Goal: Find specific fact: Find specific fact

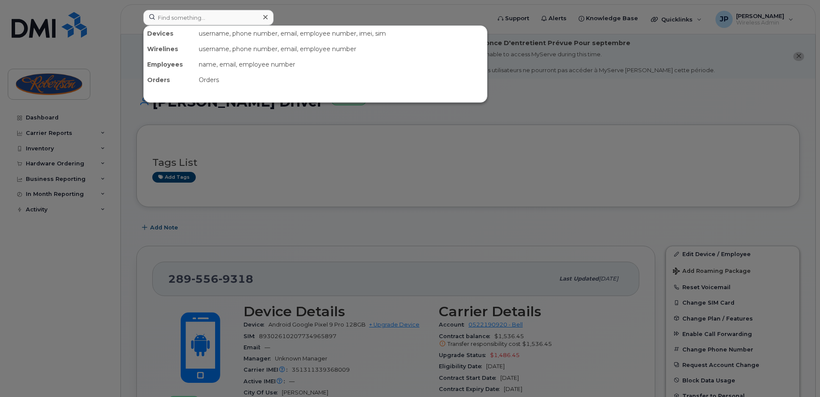
click at [265, 21] on div at bounding box center [208, 17] width 130 height 15
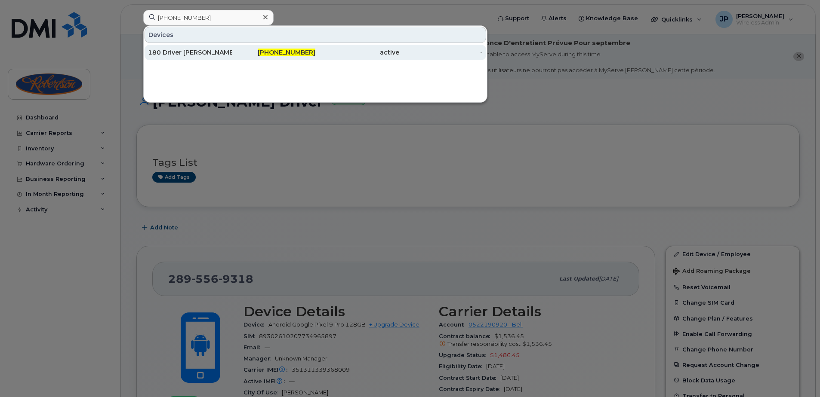
type input "416-436-4660"
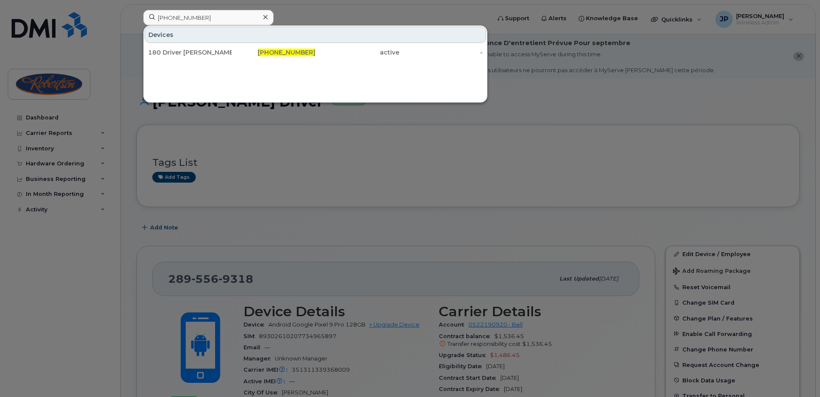
drag, startPoint x: 255, startPoint y: 52, endPoint x: 265, endPoint y: 69, distance: 19.3
click at [255, 52] on div "416-436-4660" at bounding box center [274, 52] width 84 height 9
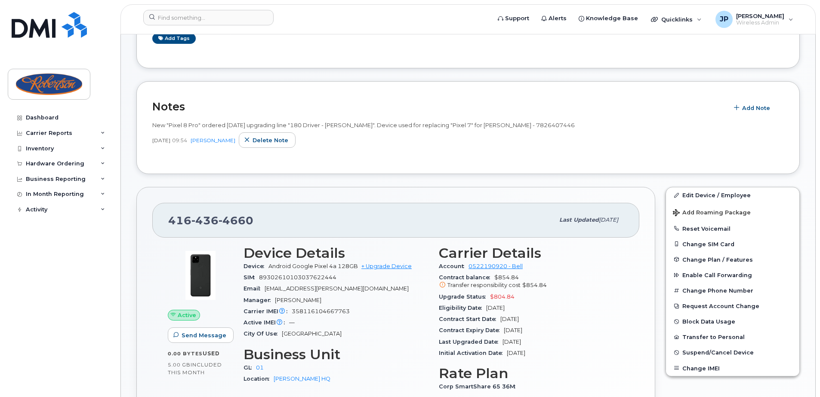
scroll to position [215, 0]
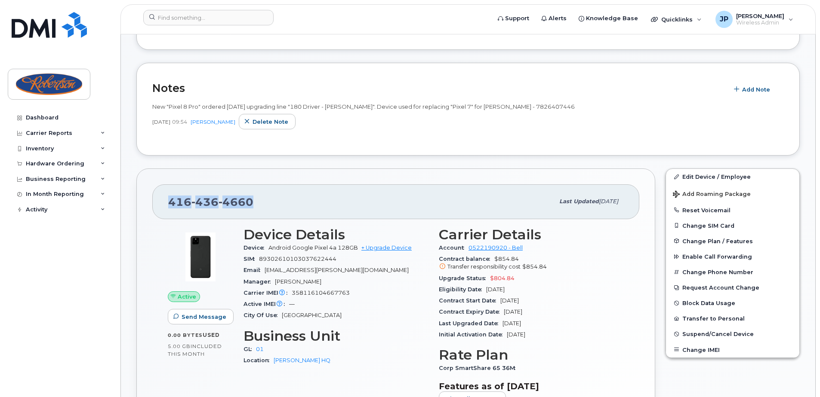
drag, startPoint x: 259, startPoint y: 197, endPoint x: 166, endPoint y: 197, distance: 93.8
click at [166, 197] on div "[PHONE_NUMBER] Last updated [DATE]" at bounding box center [395, 202] width 487 height 34
copy span "[PHONE_NUMBER]"
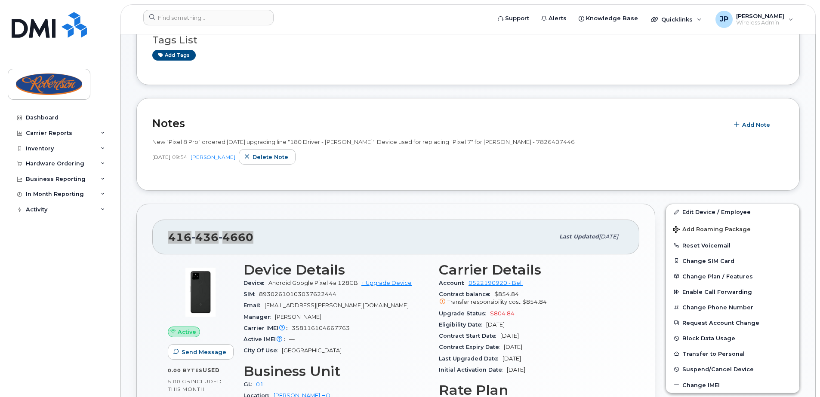
scroll to position [172, 0]
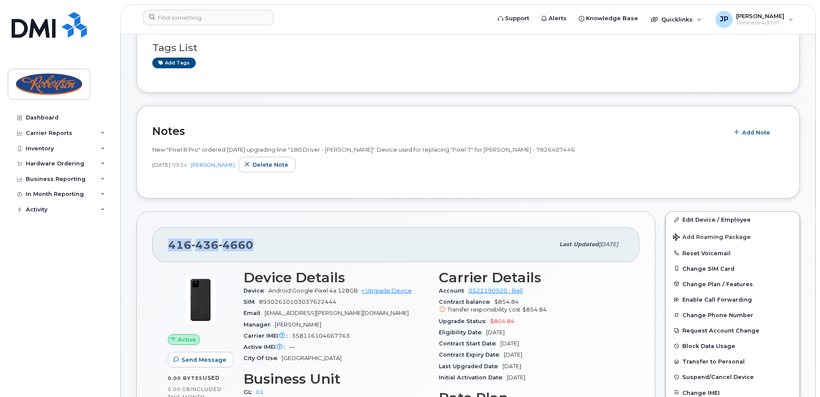
copy span "[PHONE_NUMBER]"
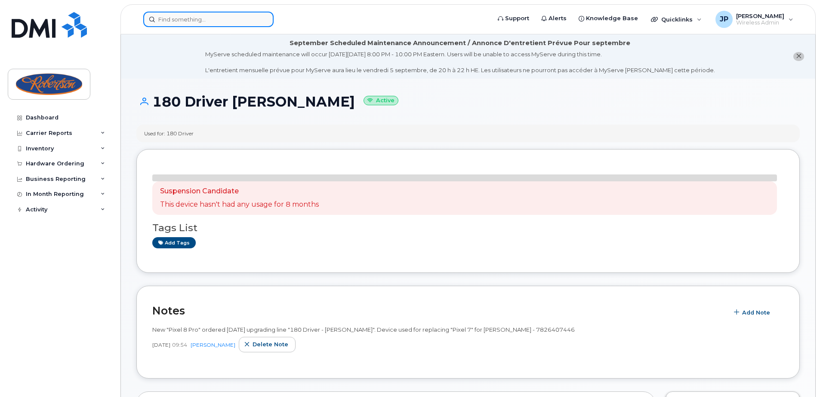
click at [191, 21] on input at bounding box center [208, 19] width 130 height 15
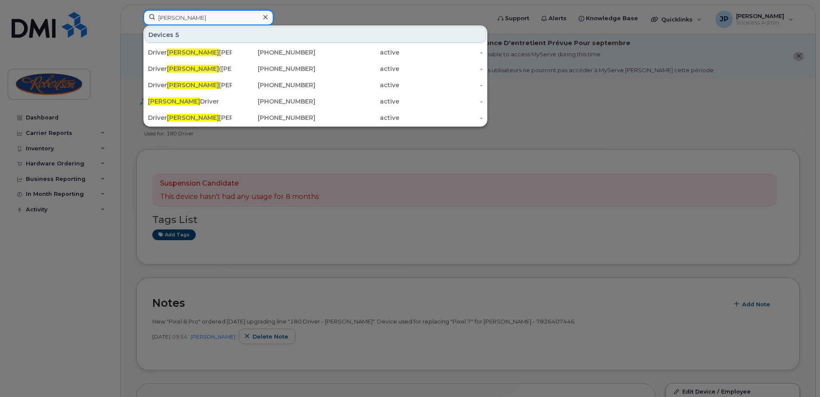
type input "hamilton driver"
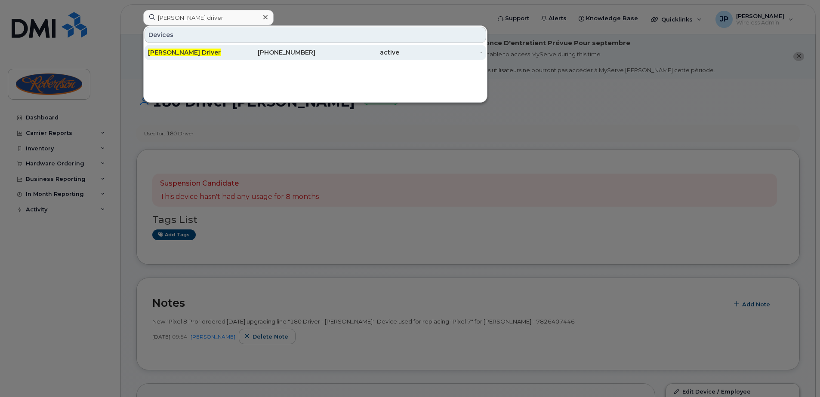
click at [315, 46] on div "289-556-9318" at bounding box center [357, 52] width 84 height 15
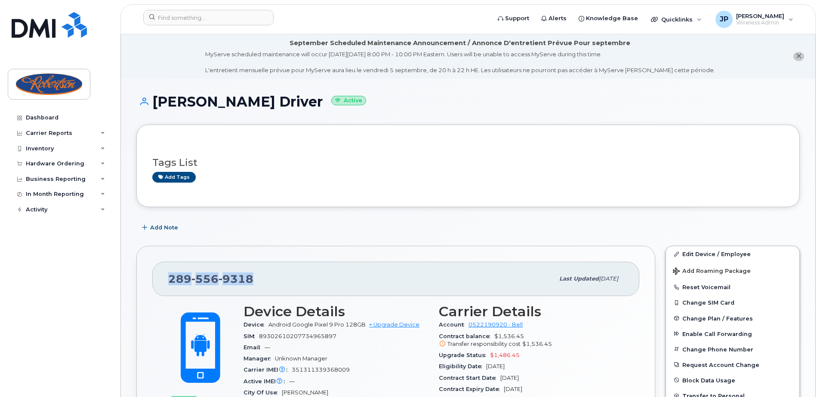
drag, startPoint x: 256, startPoint y: 275, endPoint x: 160, endPoint y: 278, distance: 95.5
click at [160, 278] on div "289 556 9318 Last updated Aug 26, 2025" at bounding box center [395, 279] width 487 height 34
copy span "289 556 9318"
